Goal: Task Accomplishment & Management: Complete application form

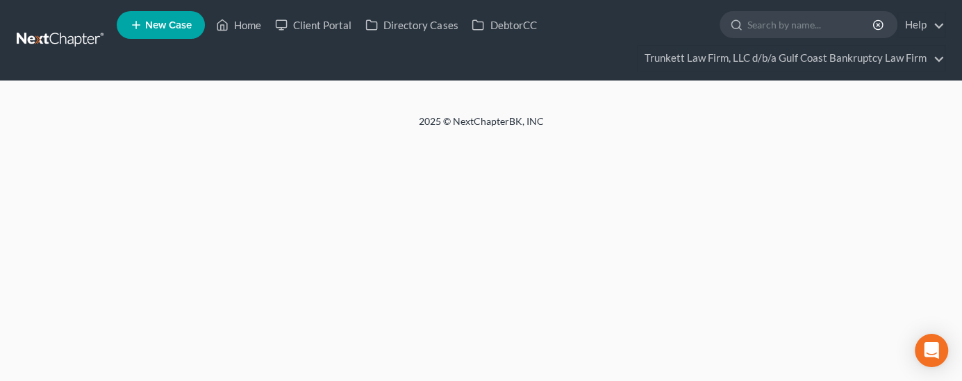
select select "0"
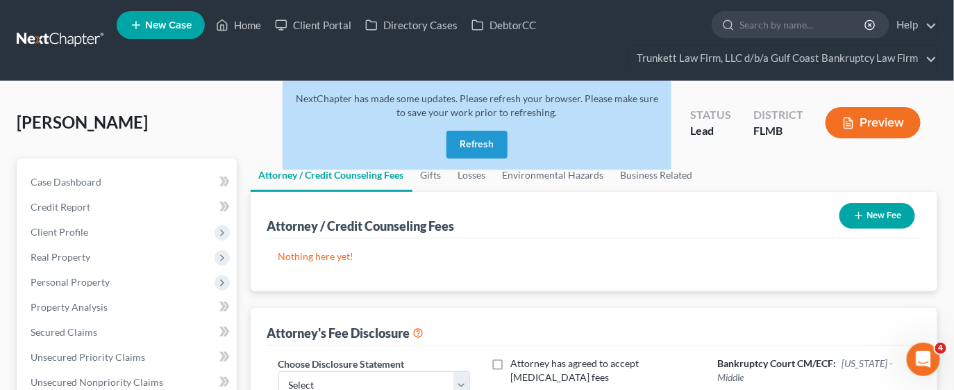
click at [479, 140] on button "Refresh" at bounding box center [476, 145] width 61 height 28
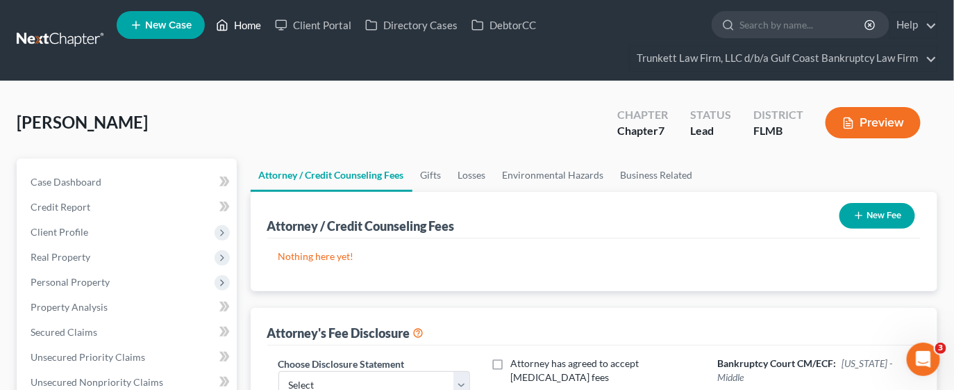
click at [251, 24] on link "Home" at bounding box center [238, 24] width 59 height 25
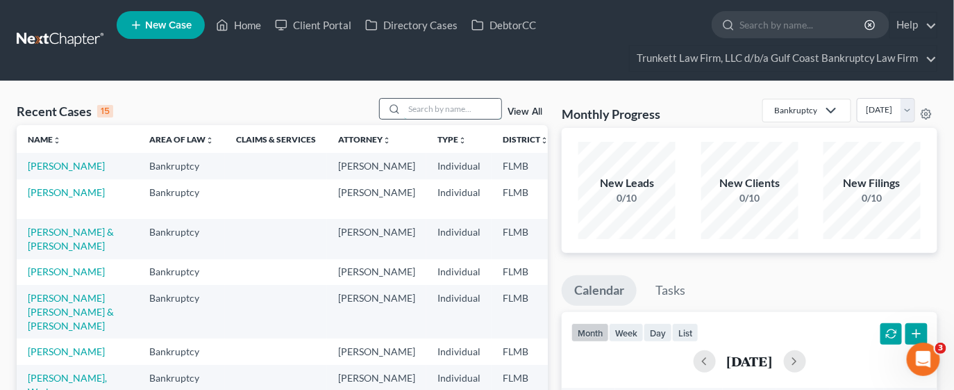
click at [435, 113] on input "search" at bounding box center [452, 109] width 97 height 20
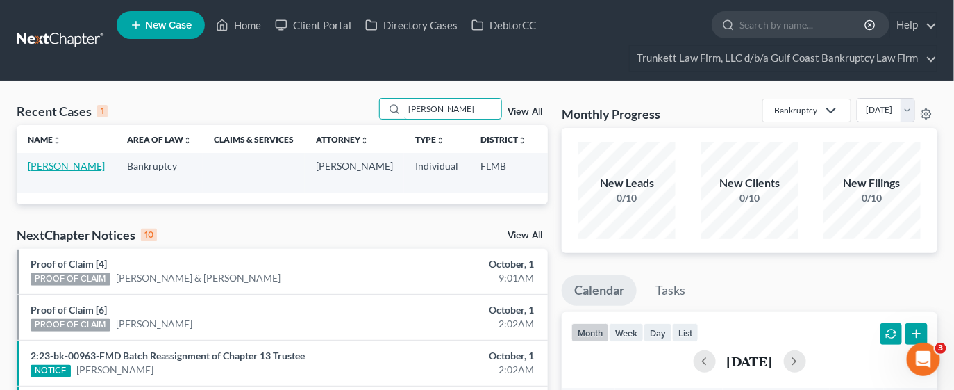
type input "ALVAREZ"
click at [46, 167] on link "Alvarez, Dunia" at bounding box center [66, 166] width 77 height 12
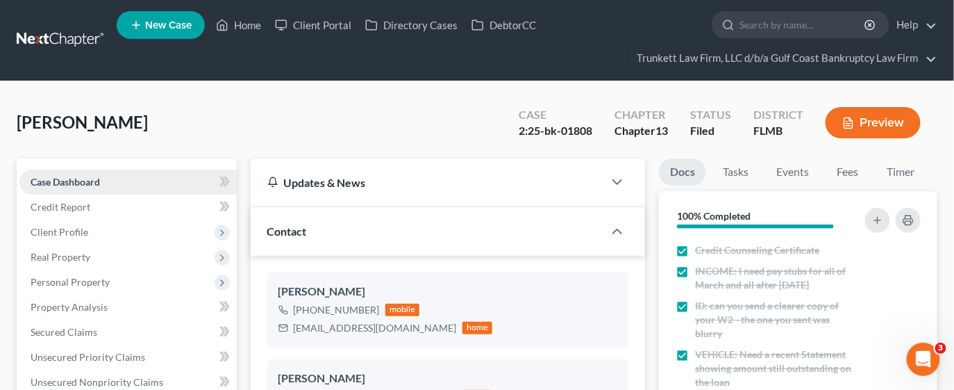
click at [94, 177] on span "Case Dashboard" at bounding box center [65, 182] width 69 height 12
click at [94, 228] on span "Client Profile" at bounding box center [127, 231] width 217 height 25
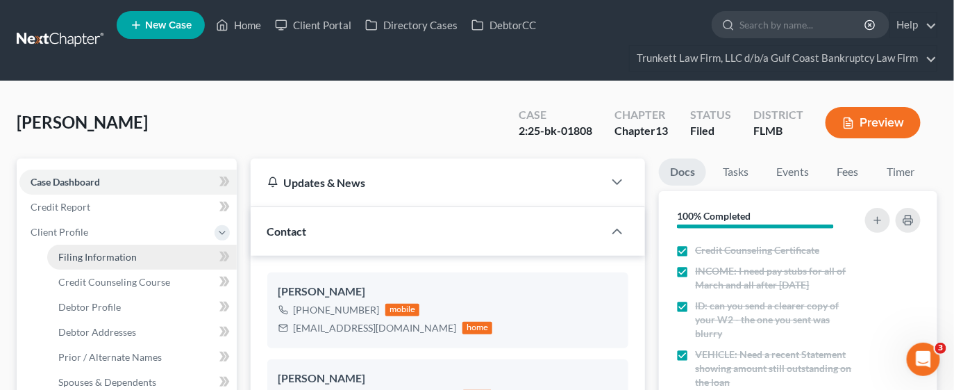
click at [153, 256] on link "Filing Information" at bounding box center [142, 256] width 190 height 25
select select "1"
select select "0"
select select "3"
select select "9"
